Goal: Information Seeking & Learning: Learn about a topic

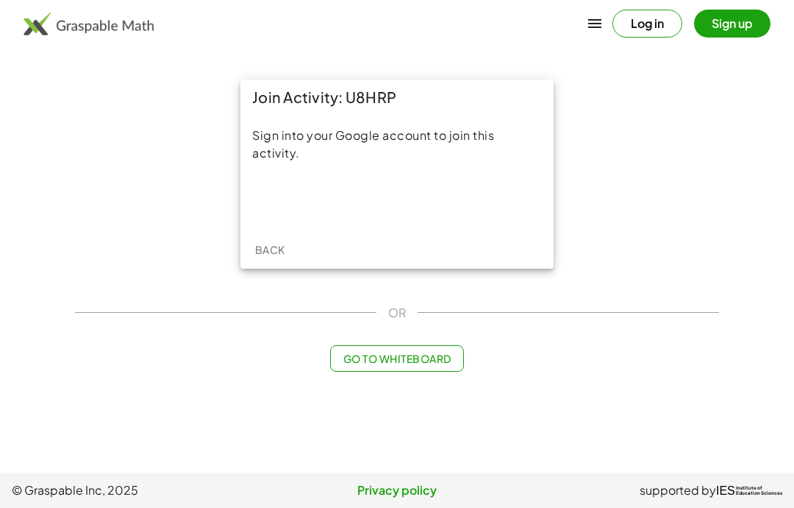
click at [405, 207] on div "Sign in with Google. Opens in new tab" at bounding box center [397, 200] width 135 height 32
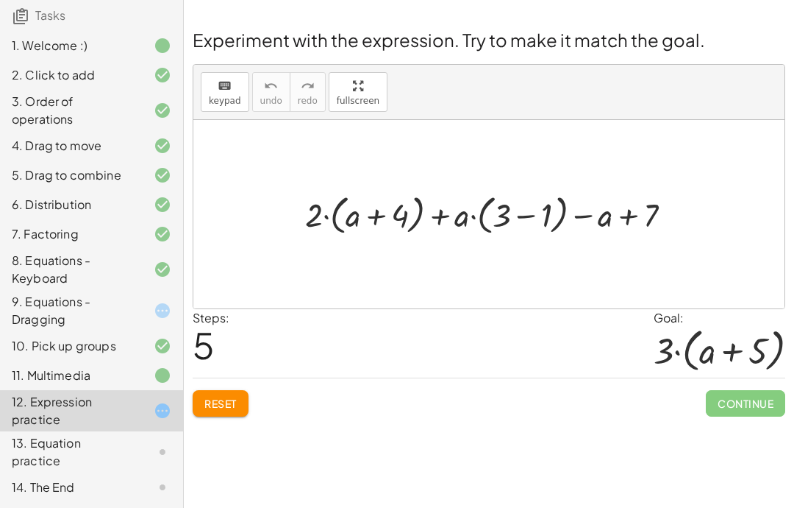
scroll to position [129, 0]
click at [232, 390] on button "Reset" at bounding box center [221, 403] width 56 height 26
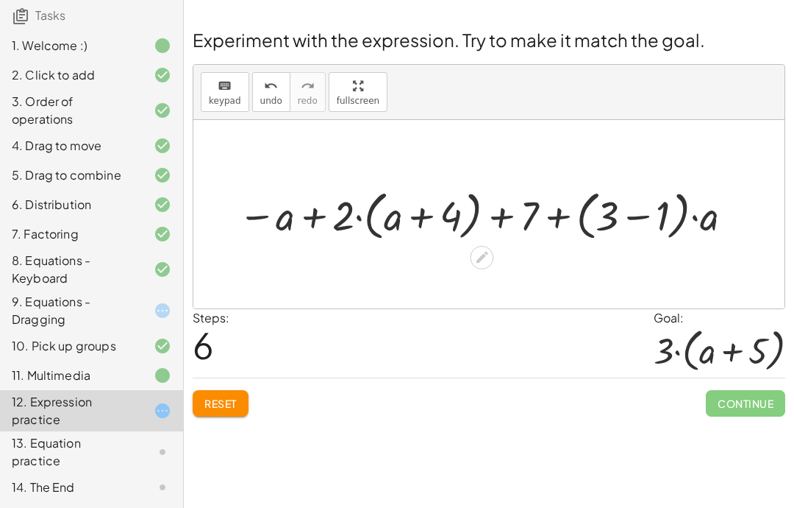
click at [227, 402] on span "Reset" at bounding box center [220, 402] width 32 height 13
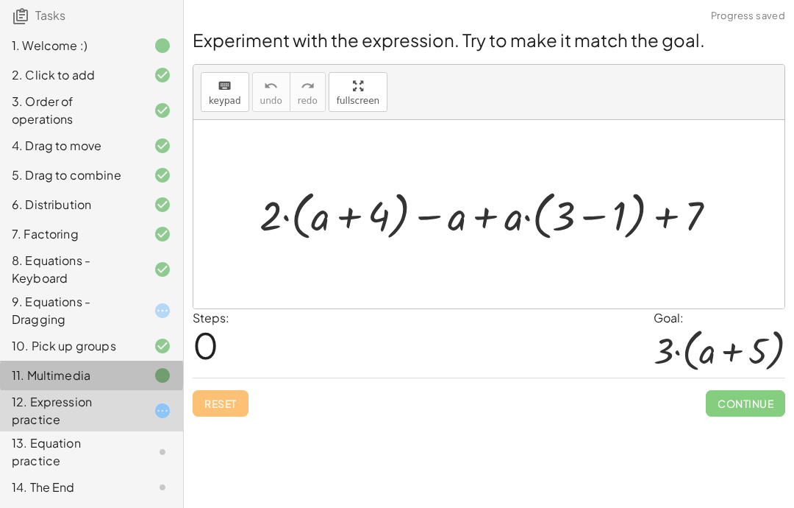
click at [121, 368] on div "11. Multimedia" at bounding box center [71, 375] width 118 height 18
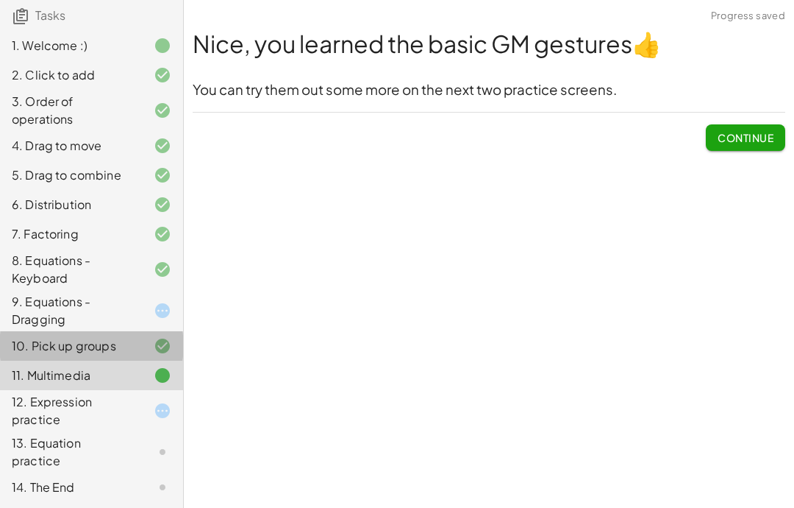
click at [120, 359] on div "10. Pick up groups" at bounding box center [91, 345] width 183 height 29
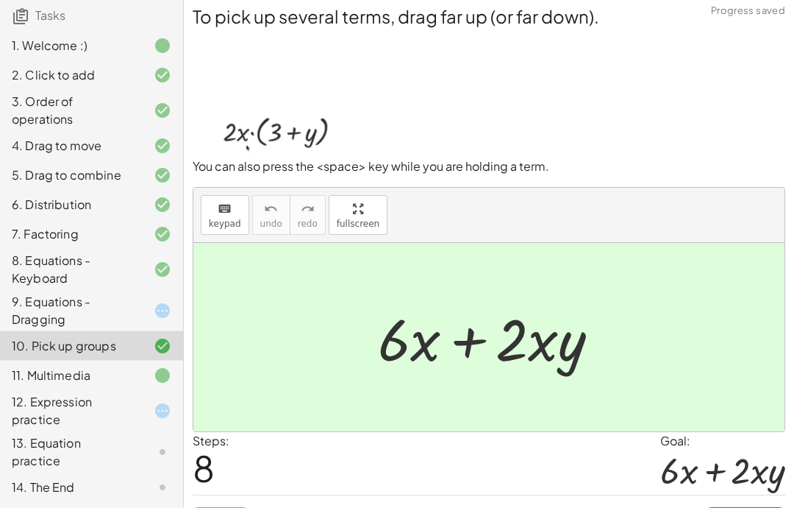
scroll to position [5, 0]
click at [71, 148] on div "4. Drag to move" at bounding box center [71, 146] width 118 height 18
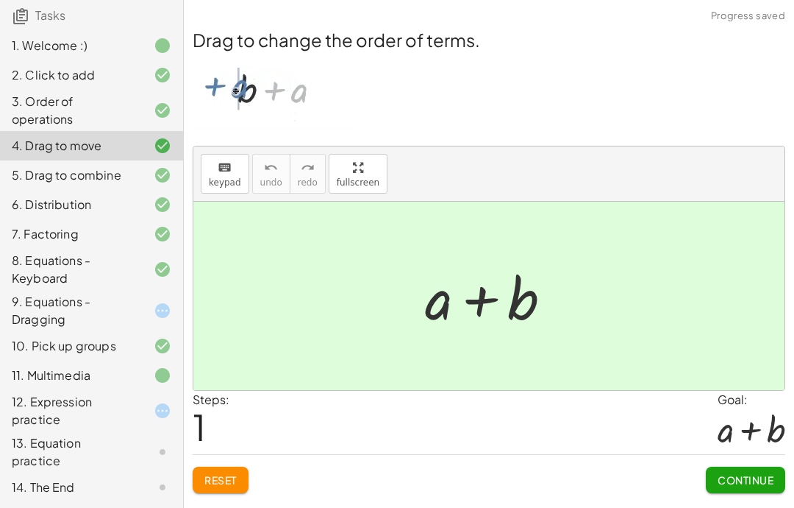
click at [88, 265] on div "8. Equations - Keyboard" at bounding box center [71, 269] width 118 height 35
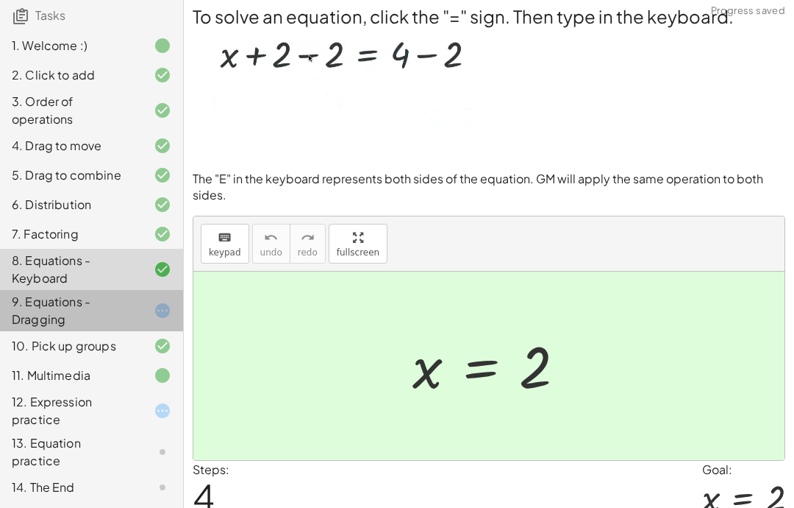
click at [85, 296] on div "9. Equations - Dragging" at bounding box center [71, 310] width 118 height 35
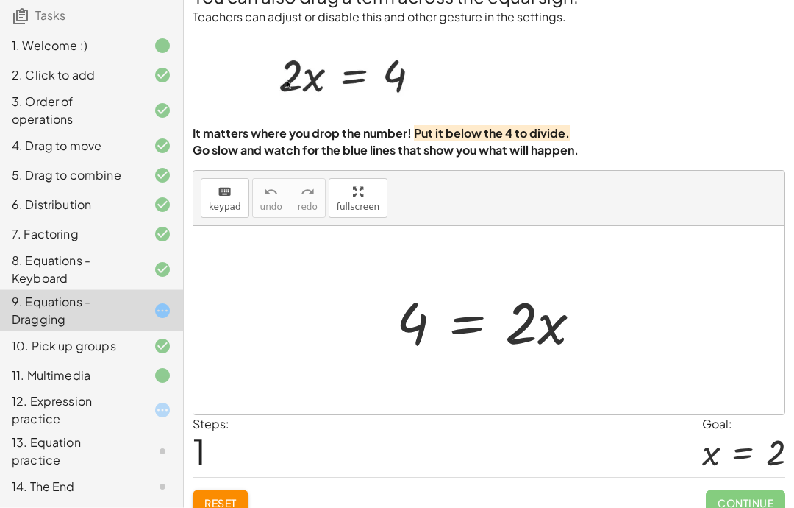
scroll to position [25, 0]
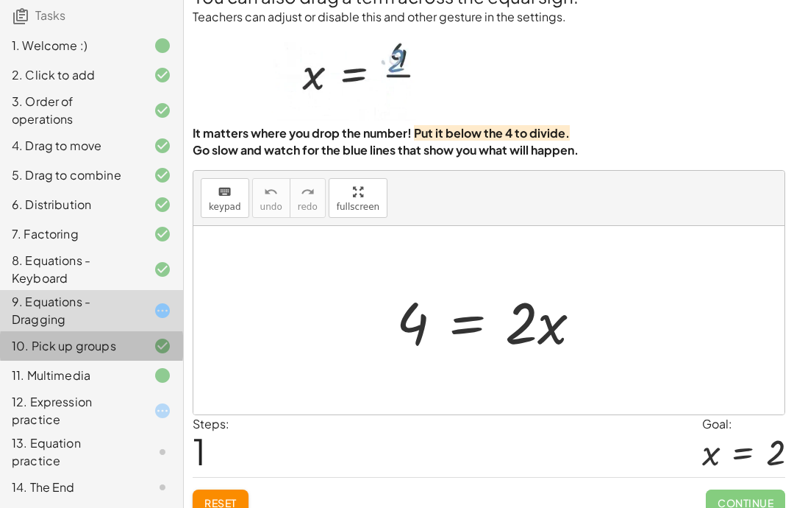
click at [74, 335] on div "10. Pick up groups" at bounding box center [91, 345] width 183 height 29
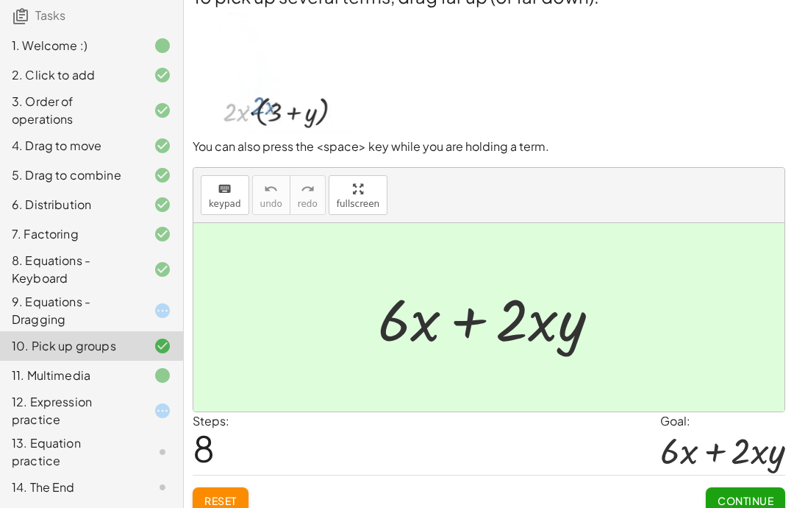
click at [112, 443] on div "13. Equation practice" at bounding box center [71, 451] width 118 height 35
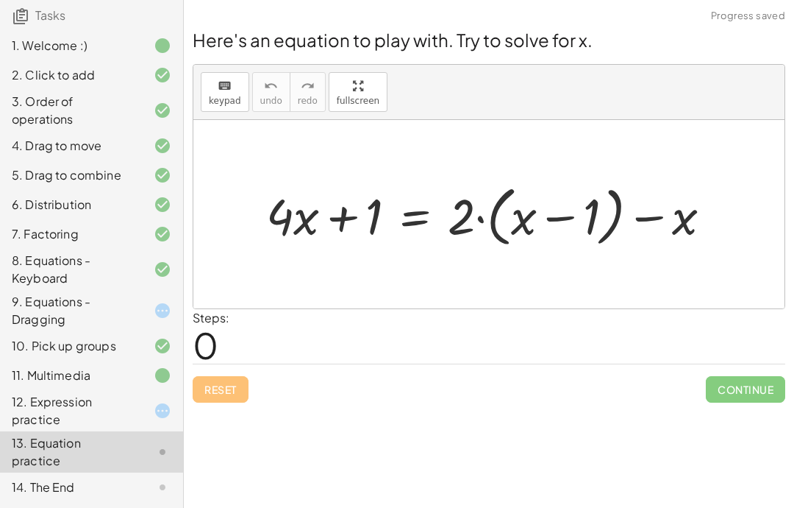
click at [118, 402] on div "12. Expression practice" at bounding box center [71, 410] width 118 height 35
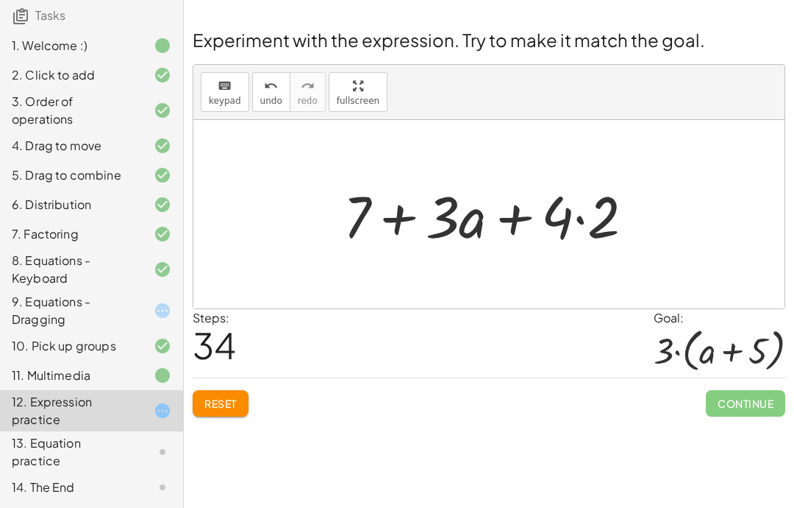
scroll to position [35, 0]
